Goal: Check status: Check status

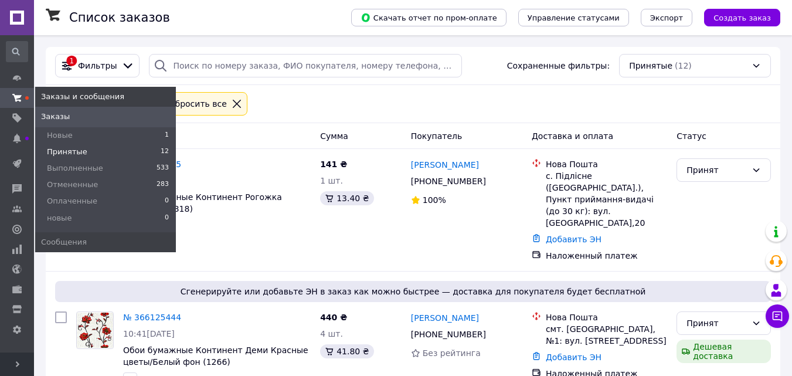
click at [29, 98] on span at bounding box center [17, 98] width 34 height 11
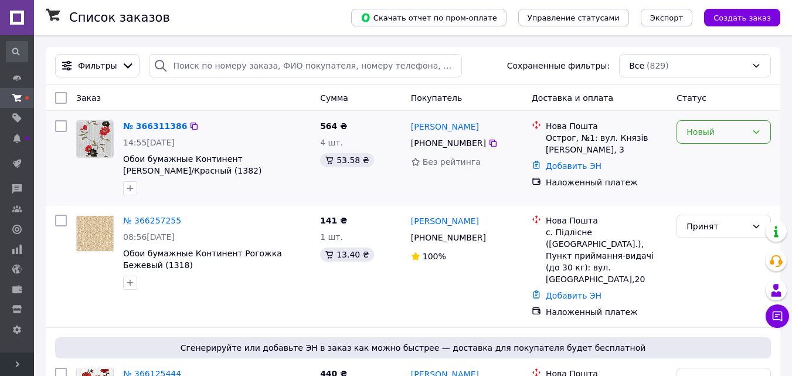
click at [744, 128] on div "Новый" at bounding box center [716, 131] width 60 height 13
click at [711, 149] on li "Принят" at bounding box center [723, 157] width 93 height 21
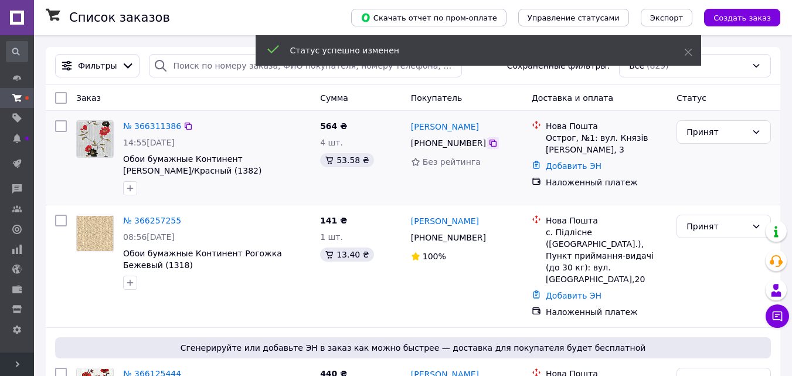
click at [489, 144] on icon at bounding box center [492, 142] width 7 height 7
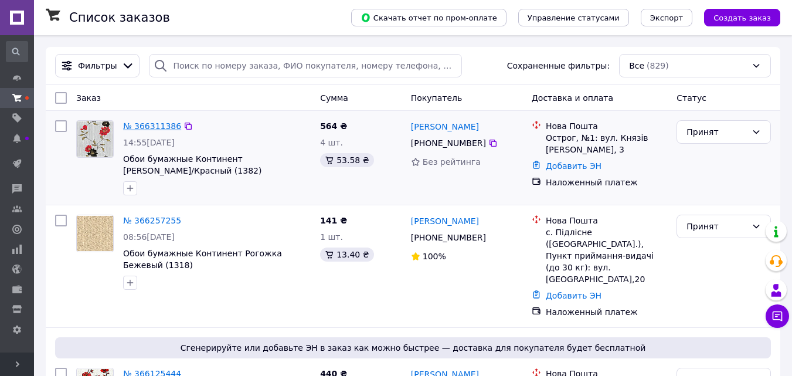
click at [147, 127] on link "№ 366311386" at bounding box center [152, 125] width 58 height 9
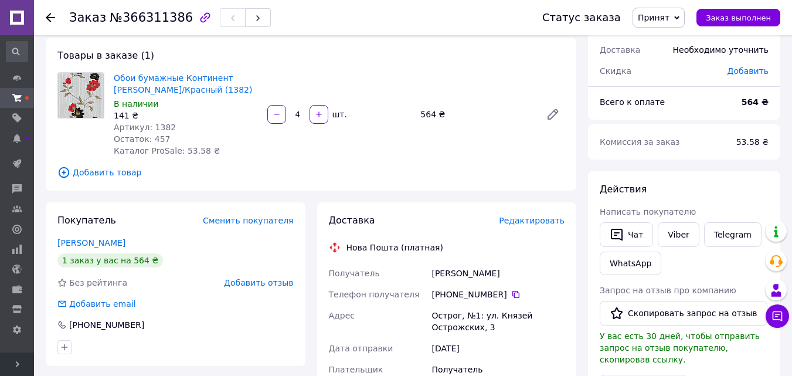
scroll to position [176, 0]
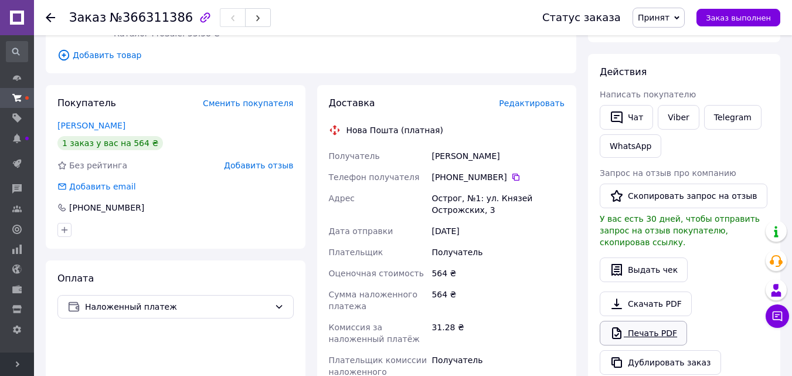
click at [617, 327] on icon at bounding box center [616, 333] width 9 height 12
